Goal: Navigation & Orientation: Understand site structure

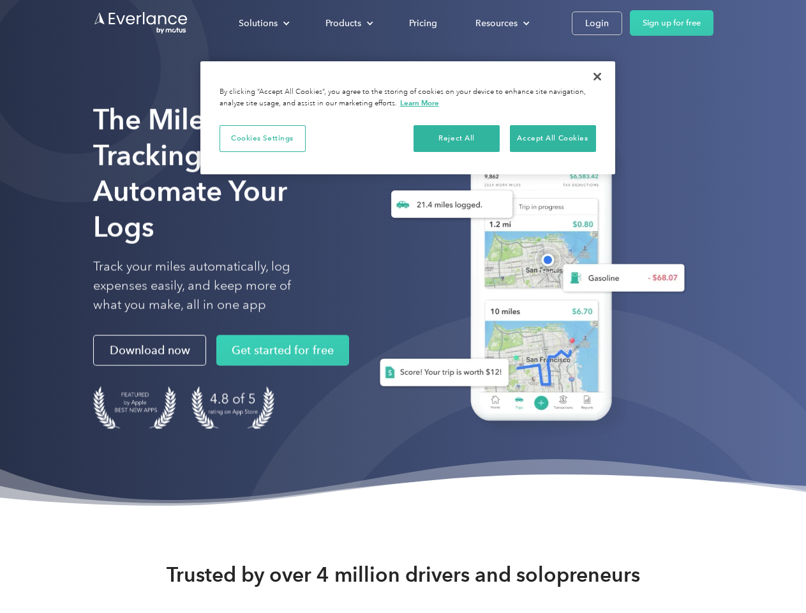
click at [264, 23] on div "Solutions" at bounding box center [258, 23] width 39 height 16
click at [348, 23] on div "Products" at bounding box center [344, 23] width 36 height 16
click at [501, 23] on div "Resources" at bounding box center [497, 23] width 42 height 16
click at [262, 138] on button "Cookies Settings" at bounding box center [263, 138] width 86 height 27
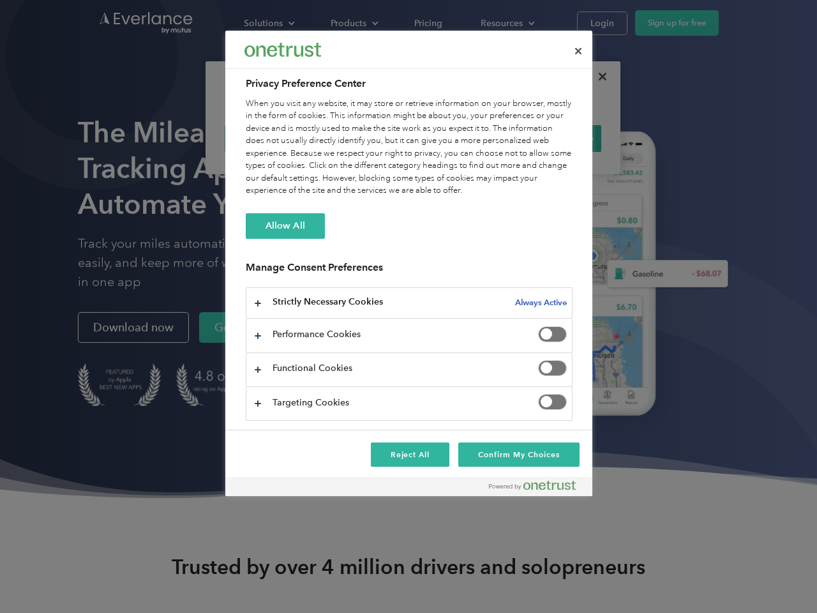
click at [553, 138] on div "When you visit any website, it may store or retrieve information on your browse…" at bounding box center [409, 148] width 327 height 100
click at [598, 77] on div at bounding box center [408, 306] width 817 height 613
